Goal: Transaction & Acquisition: Purchase product/service

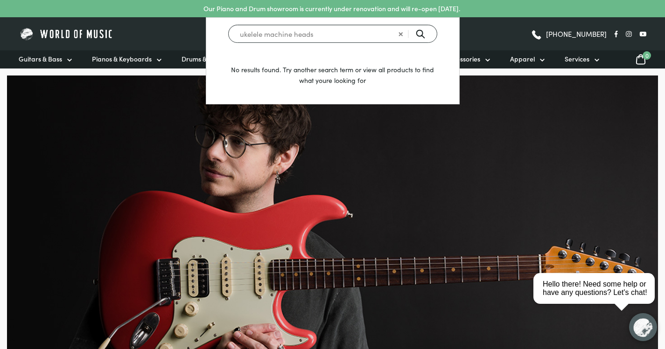
type input "ukelele machine heads"
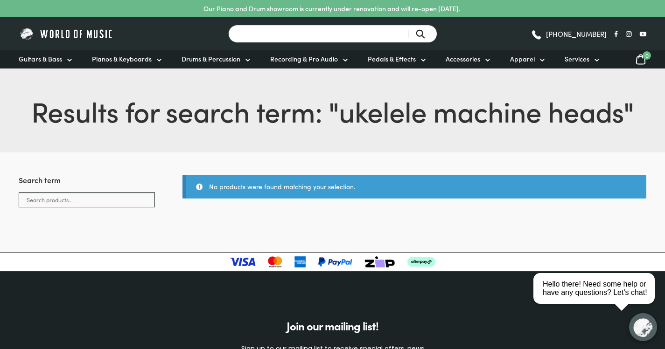
click at [265, 36] on input "Search for a product ..." at bounding box center [332, 34] width 209 height 18
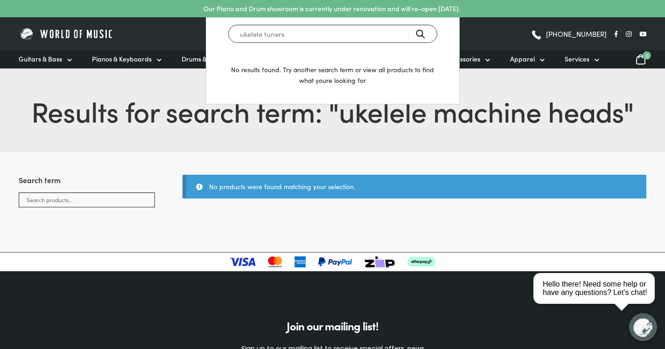
type input "ukelele tuners"
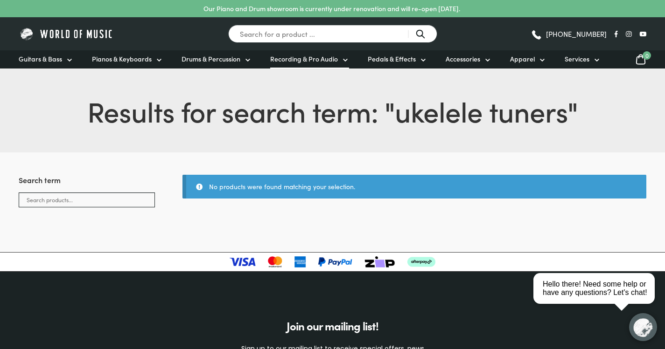
click at [304, 59] on span "Recording & Pro Audio" at bounding box center [304, 59] width 68 height 10
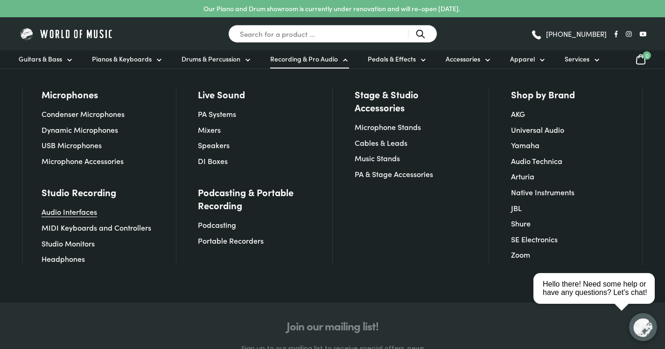
click at [75, 210] on link "Audio Interfaces" at bounding box center [70, 212] width 56 height 10
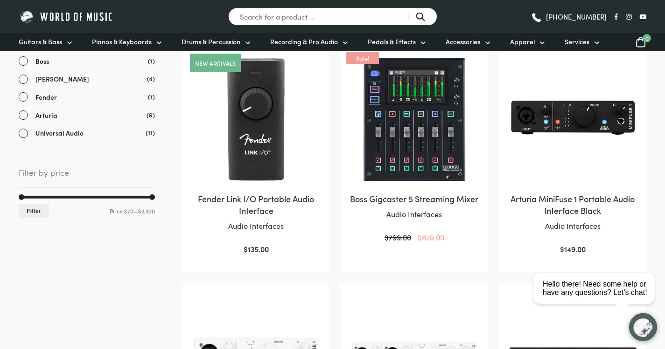
scroll to position [225, 0]
